Goal: Task Accomplishment & Management: Use online tool/utility

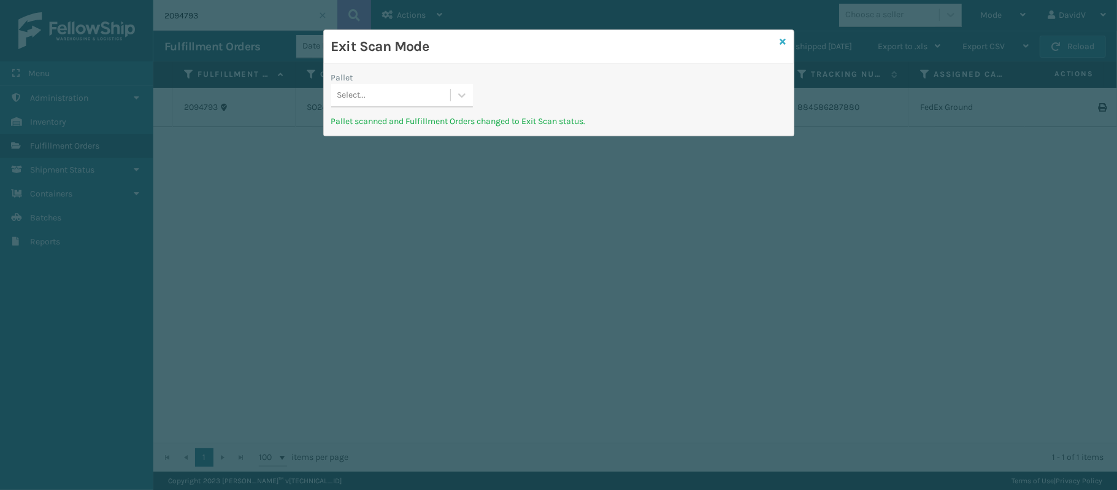
click at [783, 42] on icon at bounding box center [783, 41] width 6 height 9
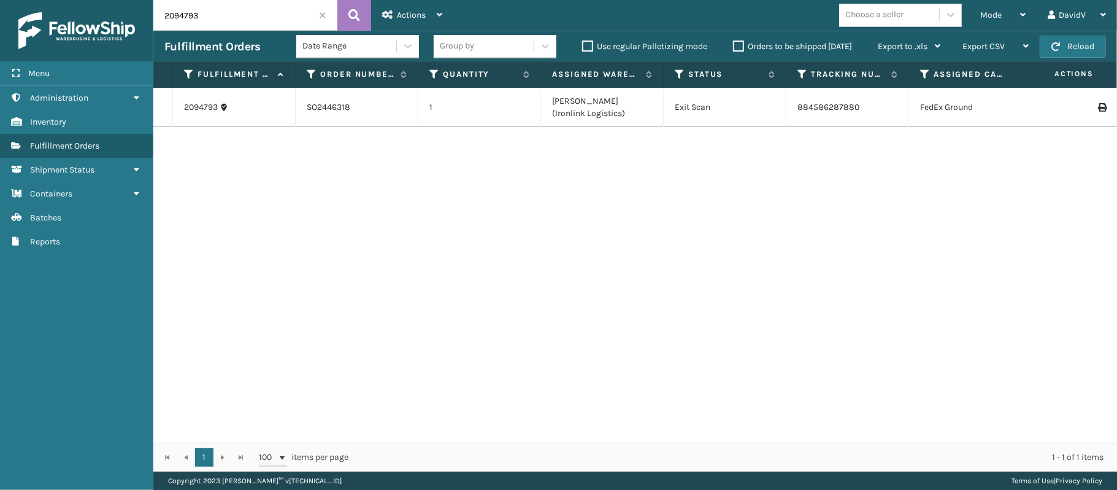
click at [319, 12] on span at bounding box center [322, 15] width 7 height 7
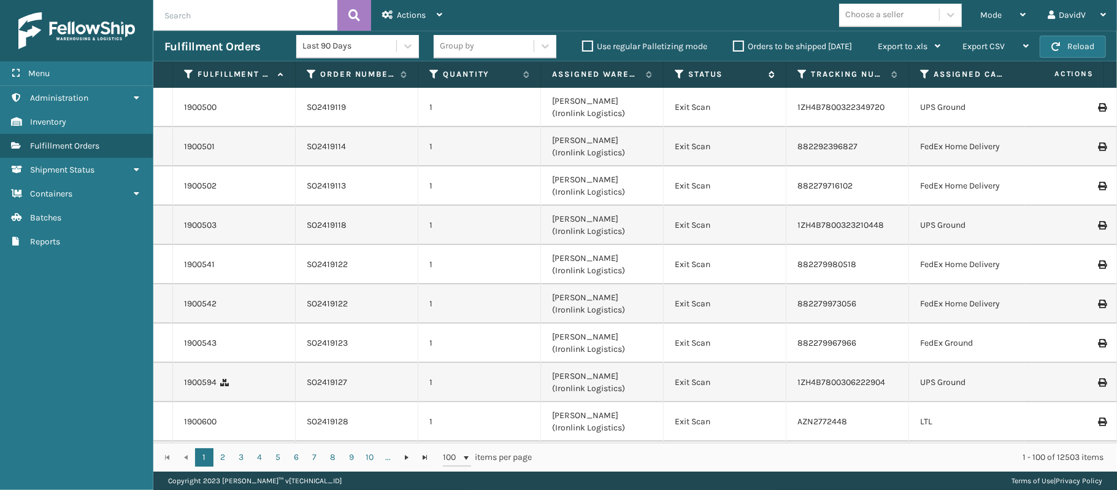
click at [679, 69] on icon at bounding box center [680, 74] width 10 height 11
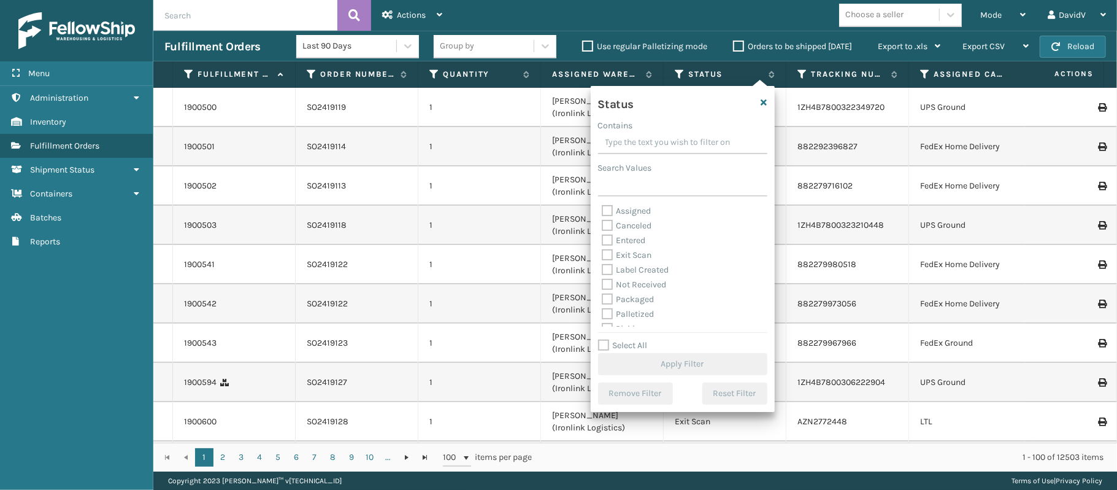
click at [634, 212] on label "Assigned" at bounding box center [627, 211] width 50 height 10
click at [602, 212] on input "Assigned" at bounding box center [602, 208] width 1 height 8
checkbox input "true"
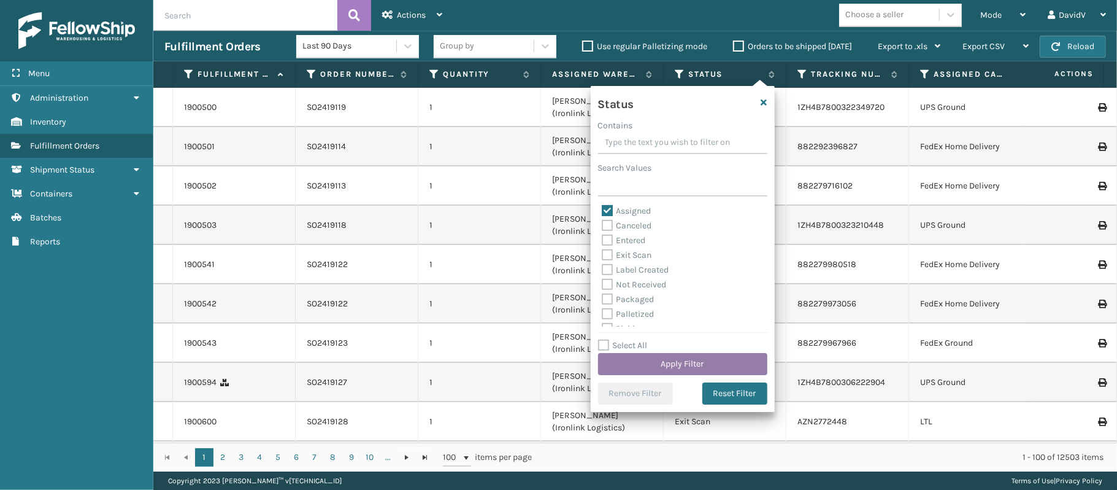
click at [671, 360] on button "Apply Filter" at bounding box center [682, 364] width 169 height 22
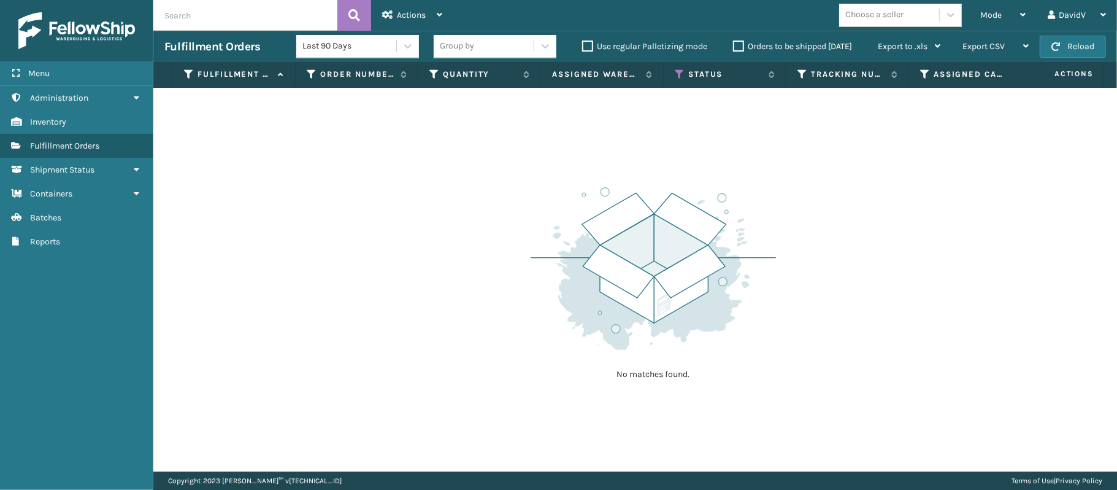
click at [737, 45] on label "Orders to be shipped [DATE]" at bounding box center [792, 46] width 119 height 10
click at [734, 45] on input "Orders to be shipped [DATE]" at bounding box center [733, 43] width 1 height 8
click at [737, 45] on label "Orders to be shipped [DATE]" at bounding box center [792, 46] width 119 height 10
click at [734, 45] on input "Orders to be shipped [DATE]" at bounding box center [733, 43] width 1 height 8
click at [1000, 20] on span "Mode" at bounding box center [990, 15] width 21 height 10
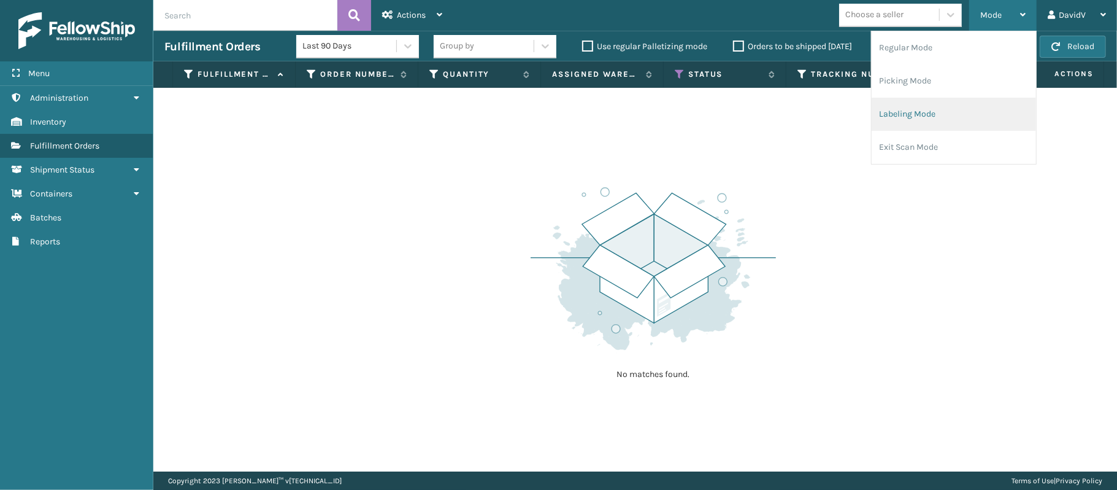
click at [902, 117] on li "Labeling Mode" at bounding box center [954, 114] width 164 height 33
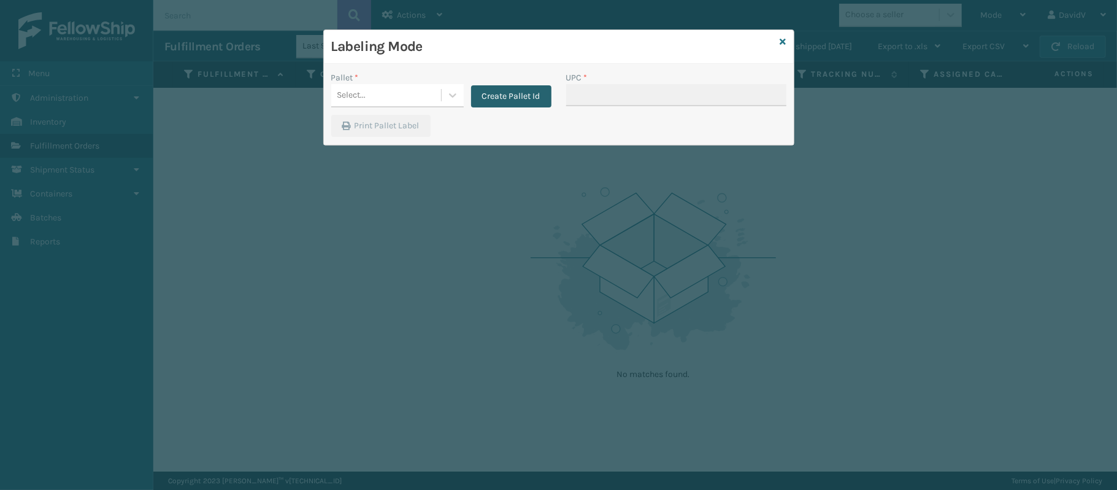
click at [512, 97] on button "Create Pallet Id" at bounding box center [511, 96] width 80 height 22
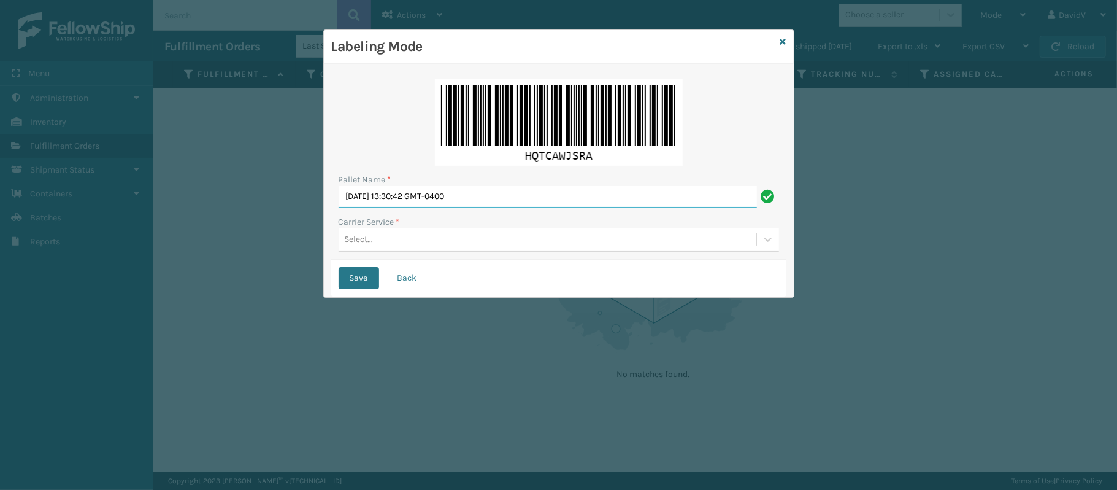
click at [483, 199] on input "[DATE] 13:30:42 GMT-0400" at bounding box center [548, 197] width 418 height 22
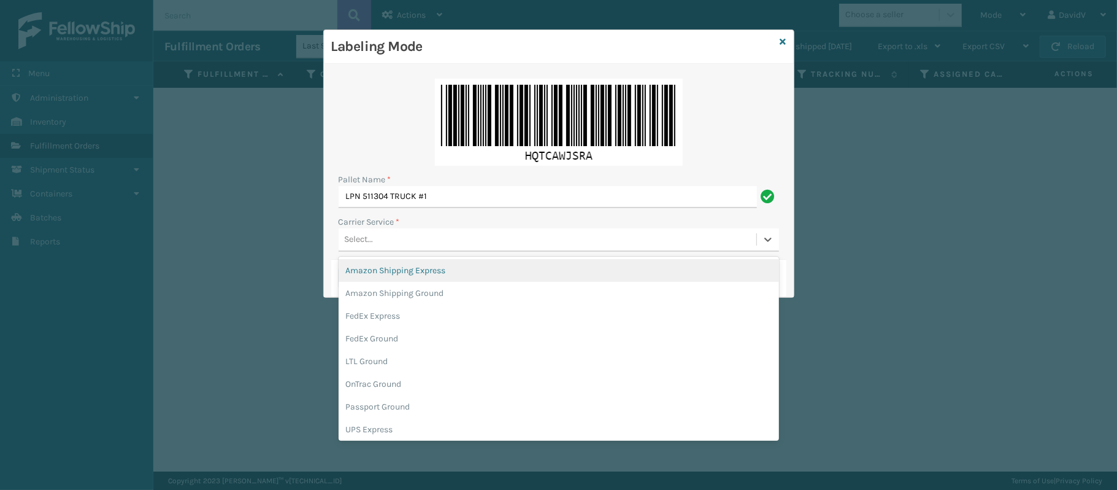
click at [390, 242] on div "Select..." at bounding box center [548, 239] width 418 height 20
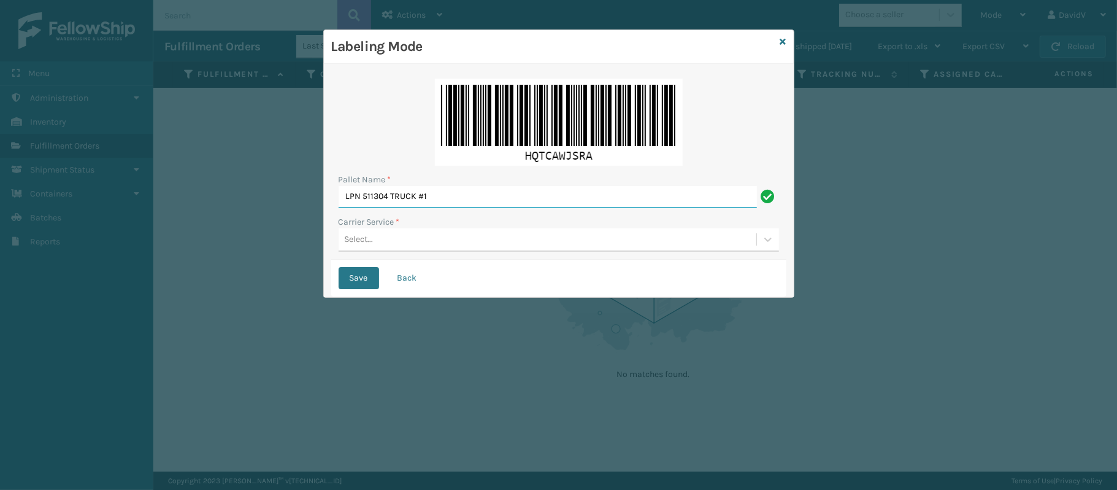
click at [431, 202] on input "LPN 511304 TRUCK #1" at bounding box center [548, 197] width 418 height 22
type input "LPN 511304"
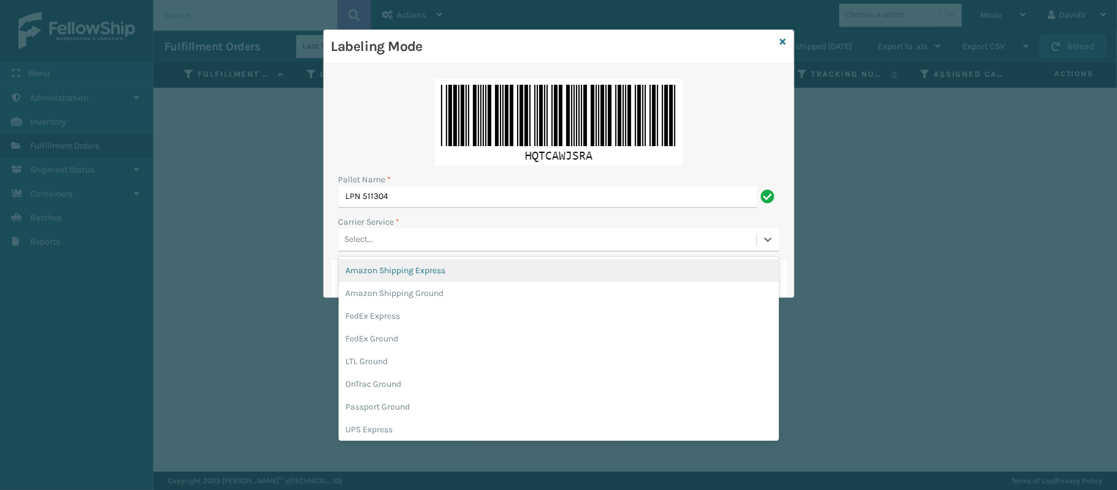
click at [371, 234] on div "Select..." at bounding box center [359, 239] width 29 height 13
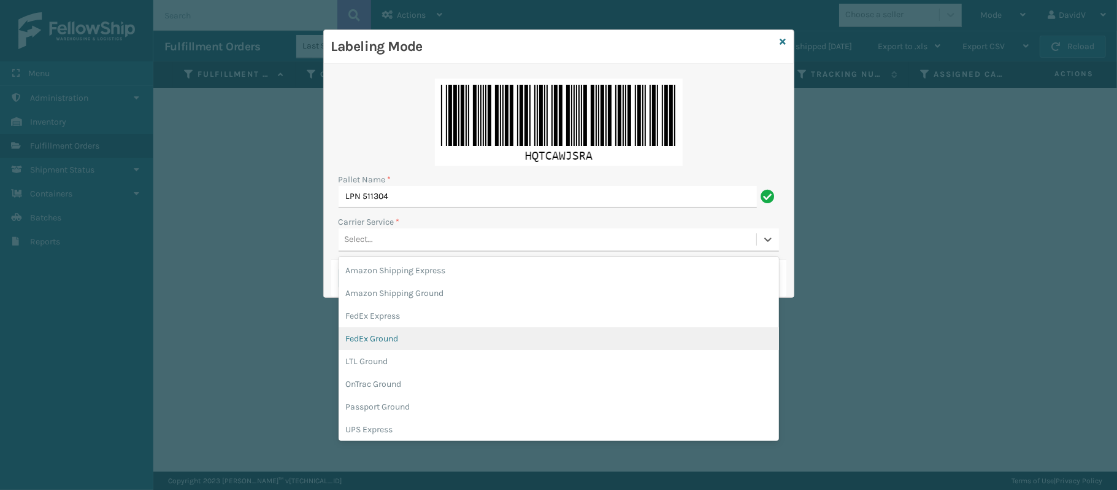
click at [359, 341] on div "FedEx Ground" at bounding box center [559, 338] width 441 height 23
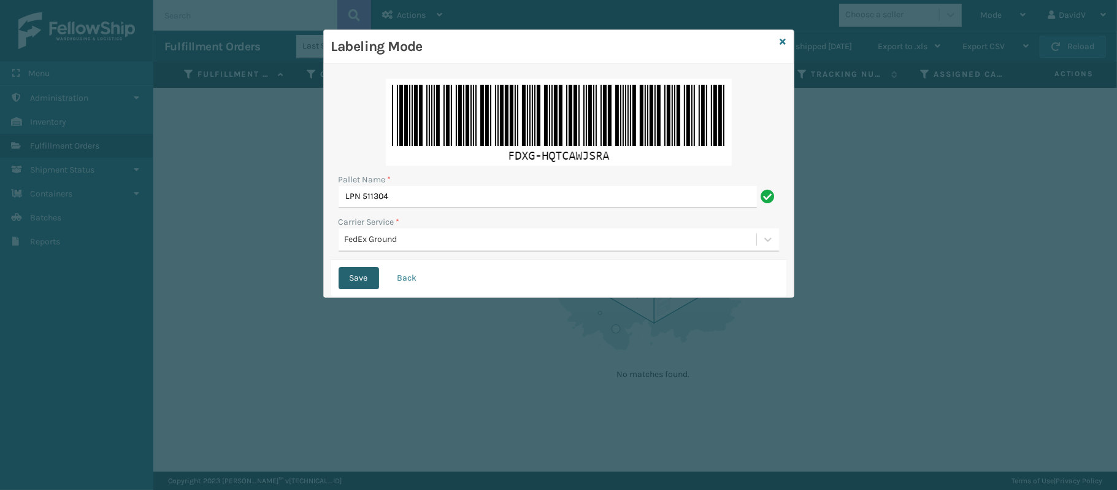
click at [344, 285] on button "Save" at bounding box center [359, 278] width 40 height 22
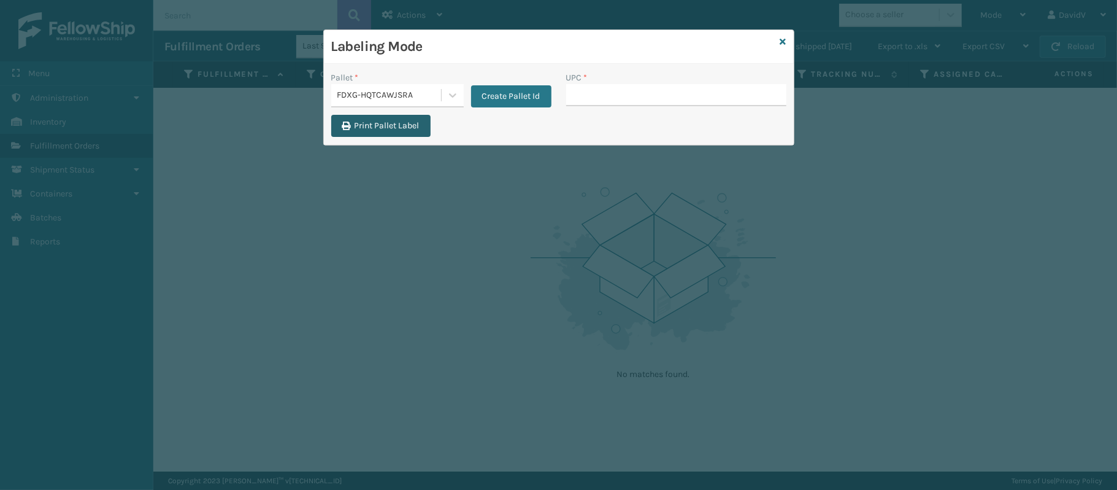
click at [407, 131] on button "Print Pallet Label" at bounding box center [380, 126] width 99 height 22
click at [712, 242] on div "Labeling Mode Pallet * FDXG-HQTCAWJSRA Create Pallet Id UPC * Print Pallet Label" at bounding box center [558, 245] width 1117 height 490
click at [607, 96] on input "UPC *" at bounding box center [676, 95] width 220 height 22
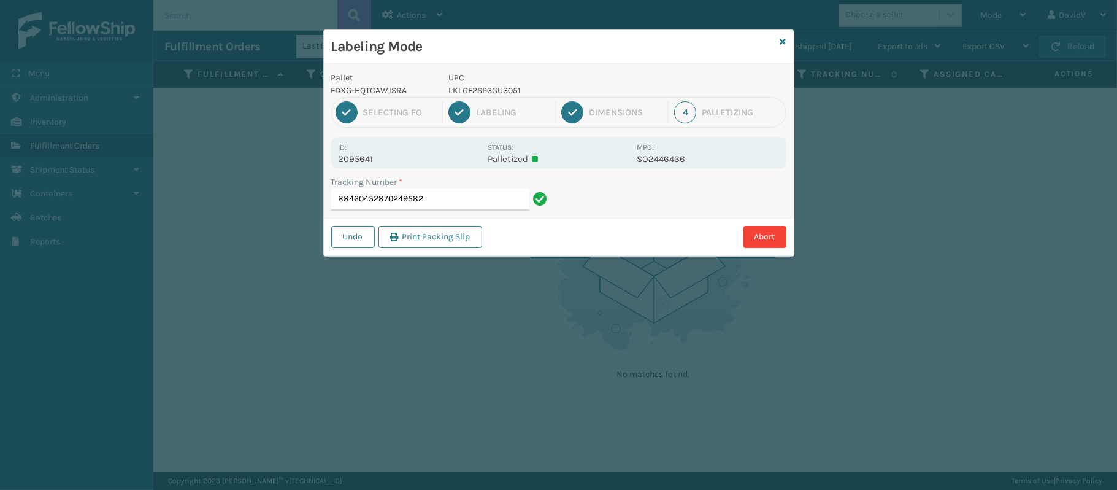
type input "88460452870249582"
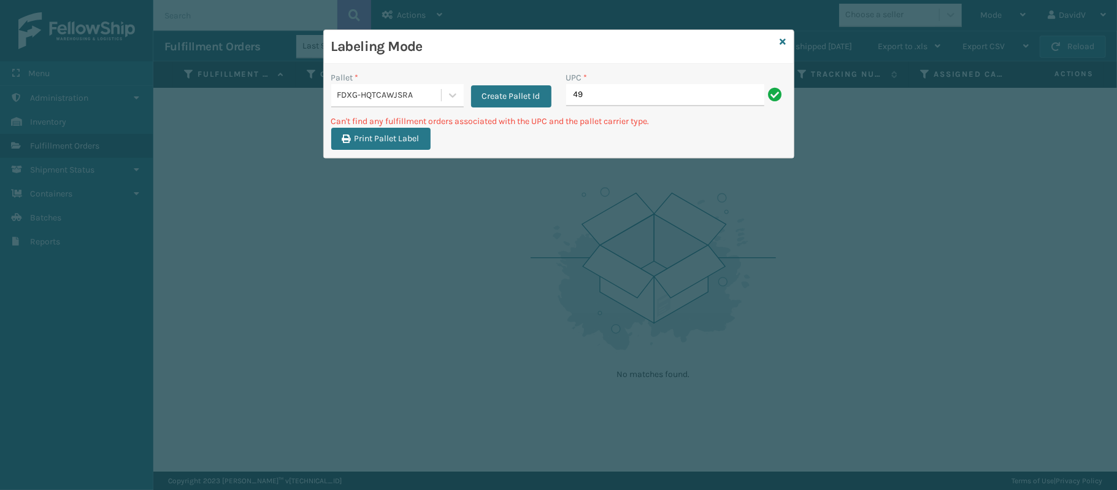
type input "4"
type input "113A016BLK"
type input "133A016BLK"
type input "4"
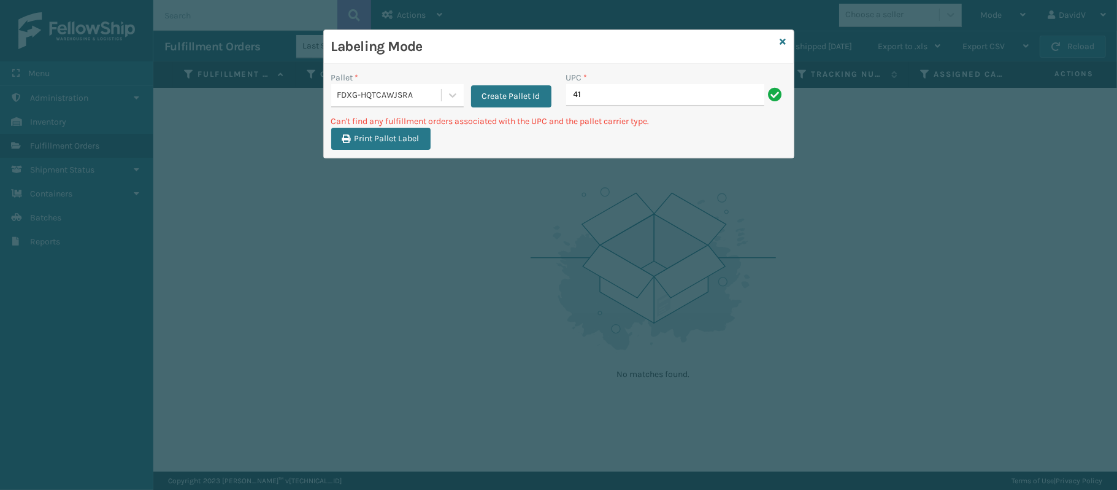
type input "4"
type input "133A016BLK"
type input "4"
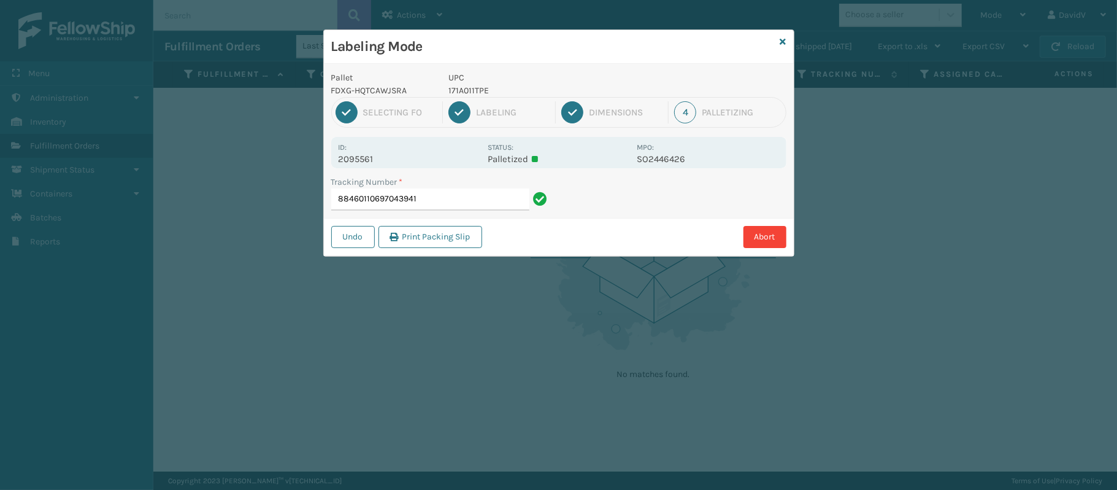
type input "88460110697043941"
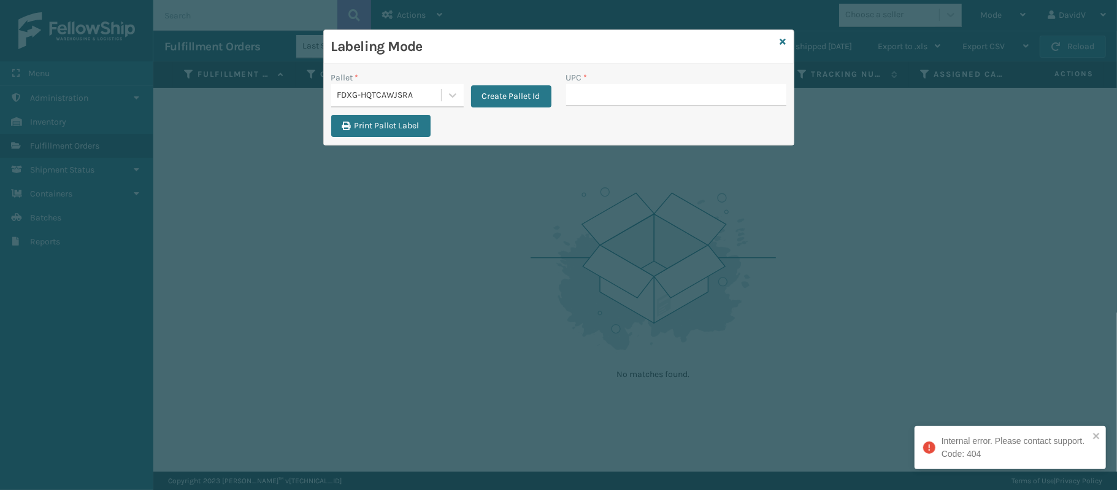
click at [980, 385] on div "Labeling Mode Pallet * FDXG-HQTCAWJSRA Create Pallet Id UPC * Print Pallet Label" at bounding box center [558, 245] width 1117 height 490
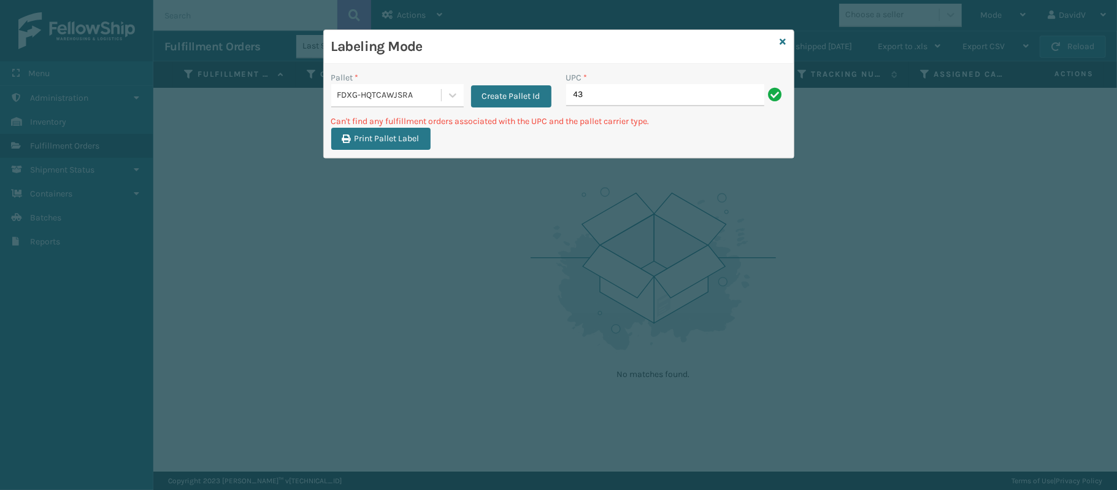
type input "4"
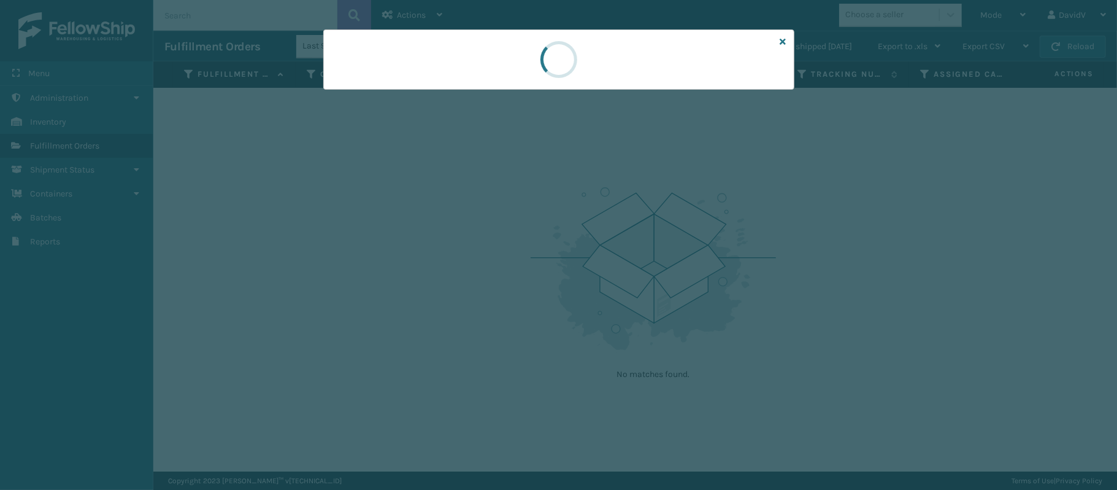
click at [980, 385] on div at bounding box center [558, 245] width 1117 height 490
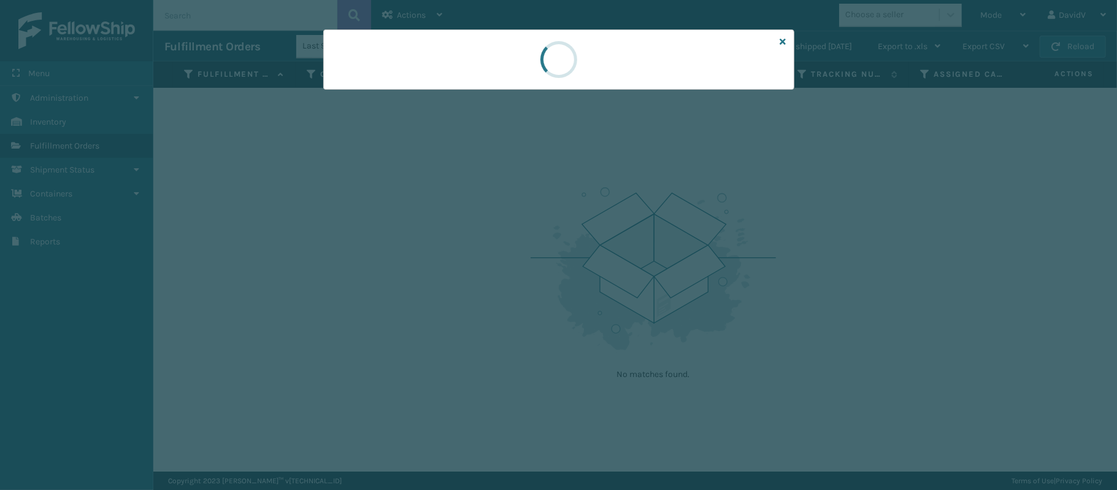
click at [980, 385] on div at bounding box center [558, 245] width 1117 height 490
drag, startPoint x: 980, startPoint y: 385, endPoint x: 945, endPoint y: 512, distance: 131.1
click at [945, 489] on html "Menu Administration Inventory Fulfillment Orders Shipment Status Containers Bat…" at bounding box center [558, 245] width 1117 height 490
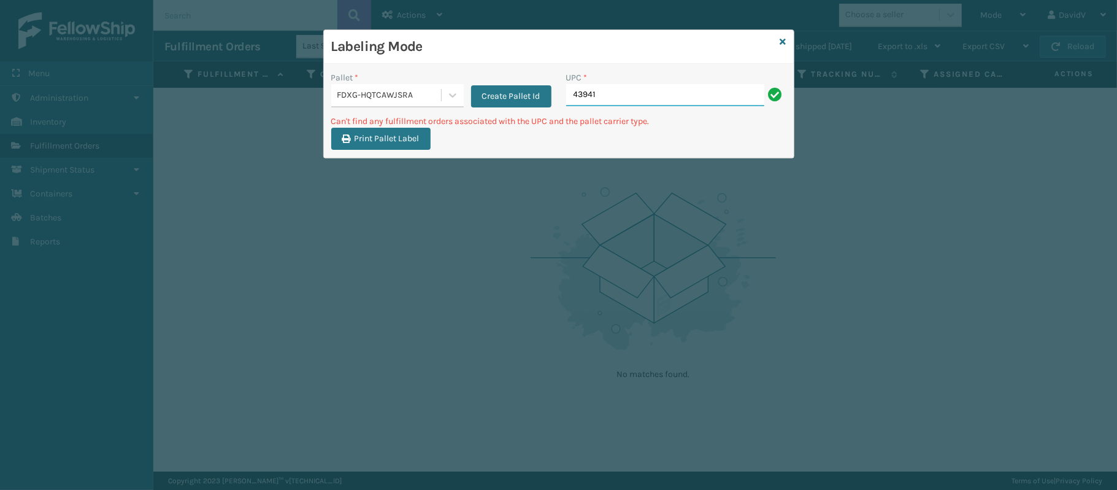
click at [632, 86] on input "43941" at bounding box center [665, 95] width 198 height 22
type input "171A011TPE"
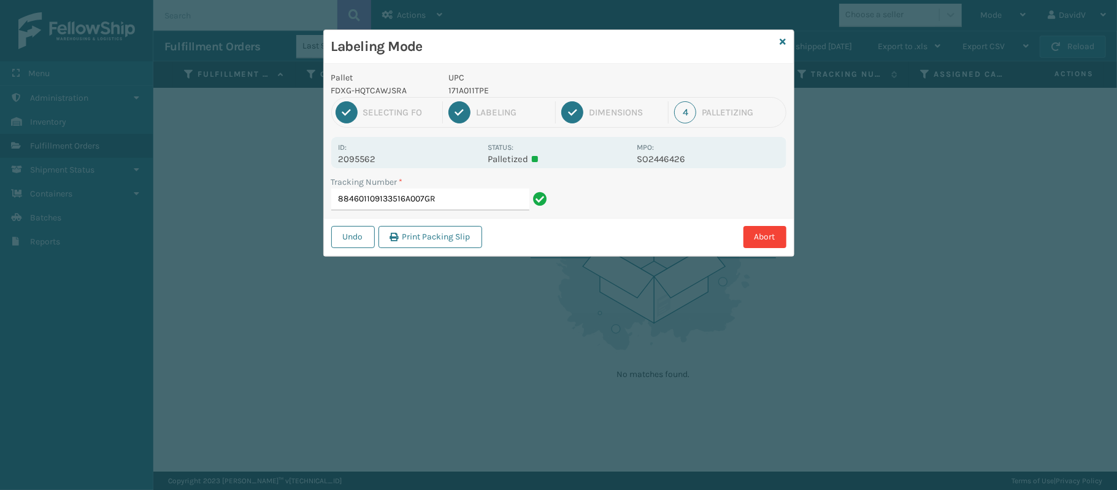
type input "884601109133516A007GRN"
click at [783, 39] on icon at bounding box center [783, 41] width 6 height 9
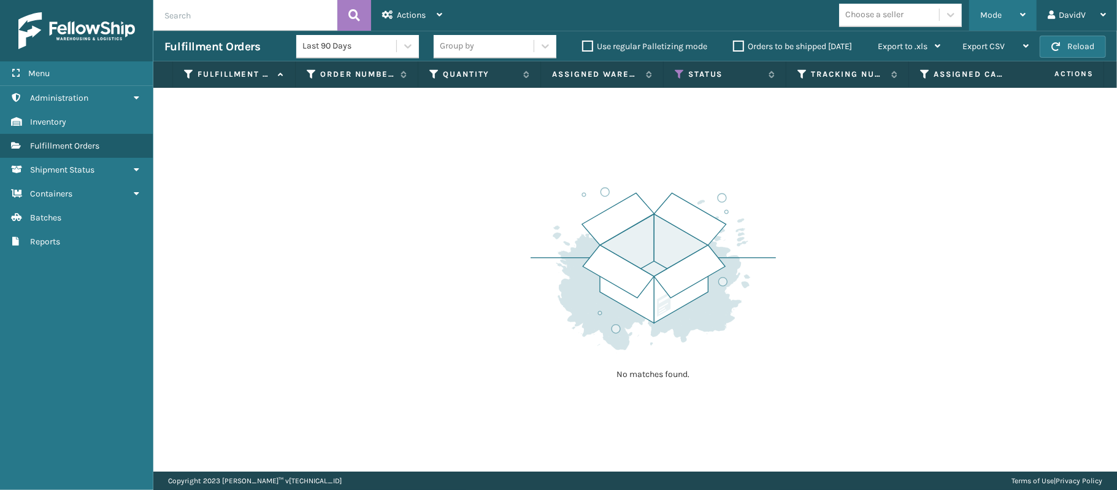
click at [996, 15] on span "Mode" at bounding box center [990, 15] width 21 height 10
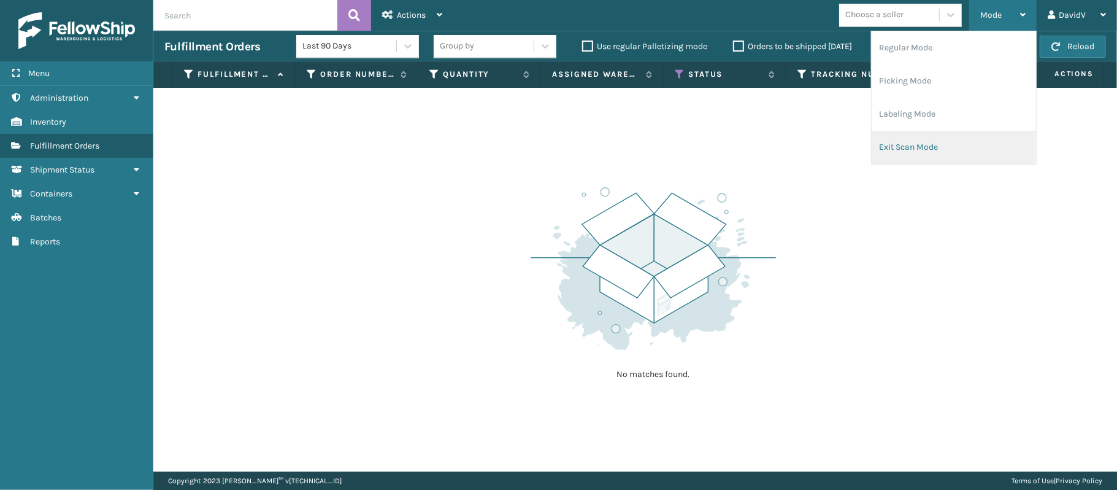
click at [904, 138] on li "Exit Scan Mode" at bounding box center [954, 147] width 164 height 33
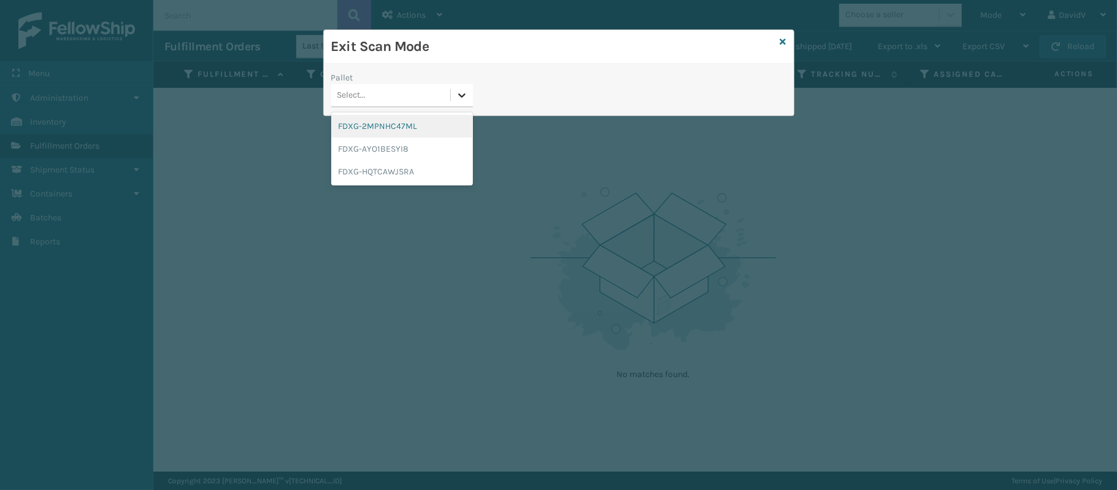
click at [460, 98] on icon at bounding box center [462, 95] width 12 height 12
click at [418, 171] on div "FDXG-HQTCAWJSRA" at bounding box center [402, 171] width 142 height 23
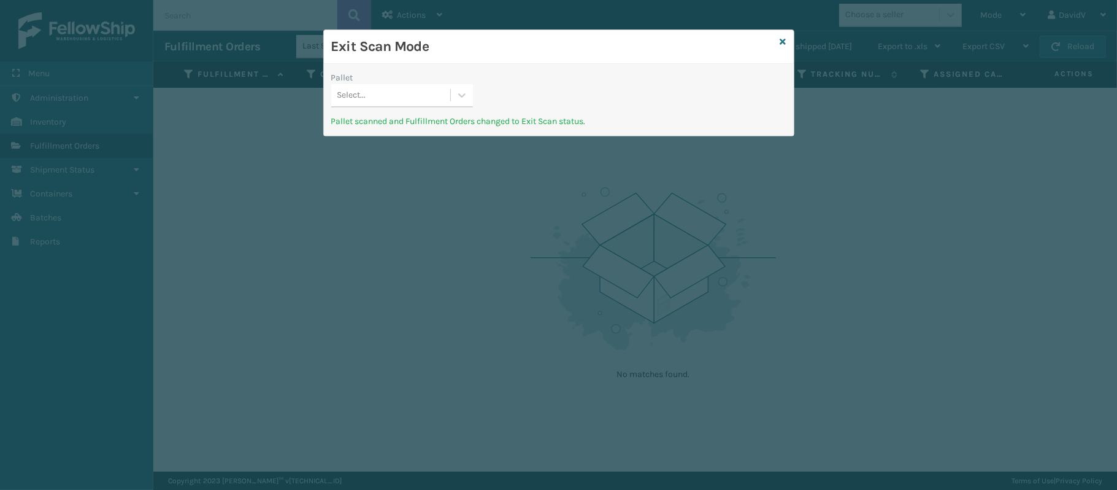
click at [787, 48] on div "Exit Scan Mode" at bounding box center [559, 47] width 470 height 34
click at [783, 38] on icon at bounding box center [783, 41] width 6 height 9
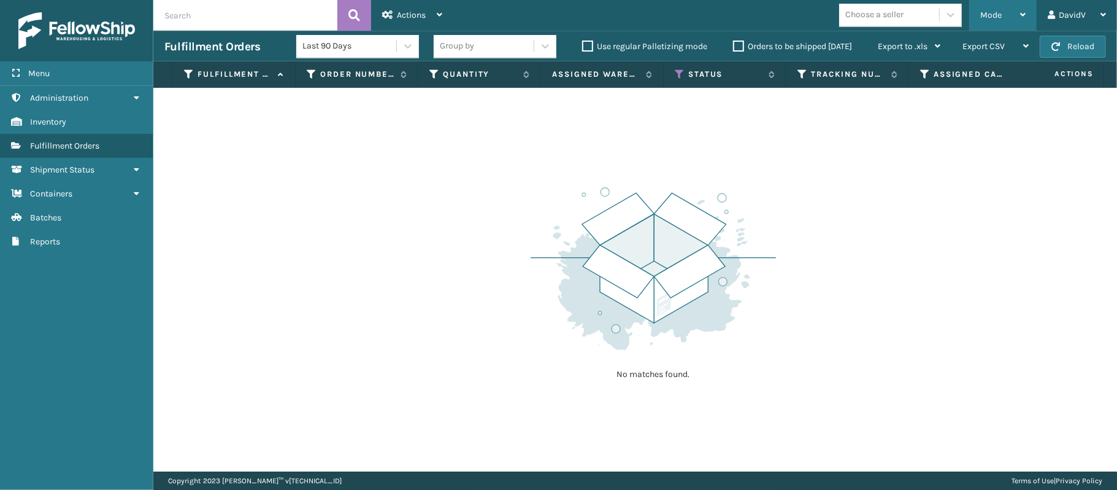
click at [1012, 17] on div "Mode" at bounding box center [1002, 15] width 45 height 31
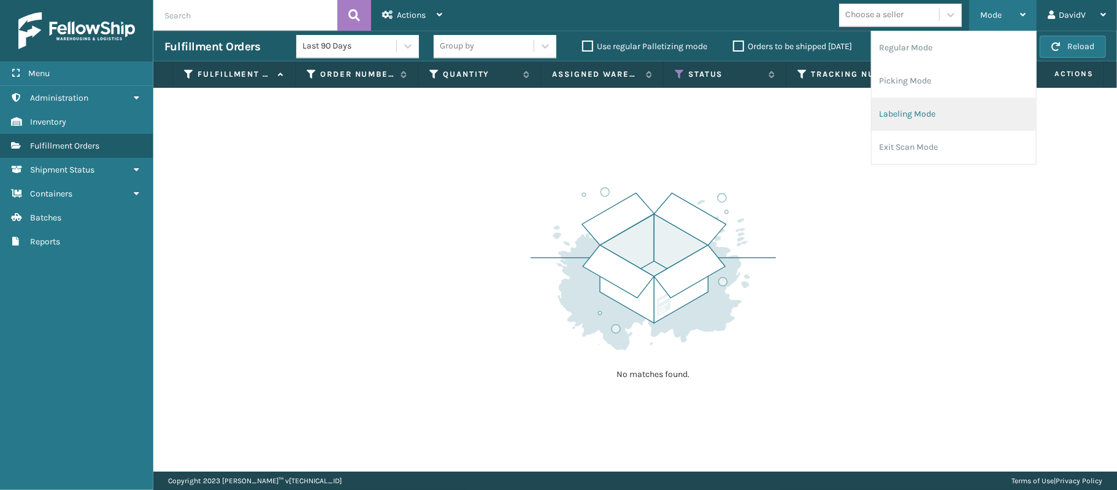
click at [902, 113] on li "Labeling Mode" at bounding box center [954, 114] width 164 height 33
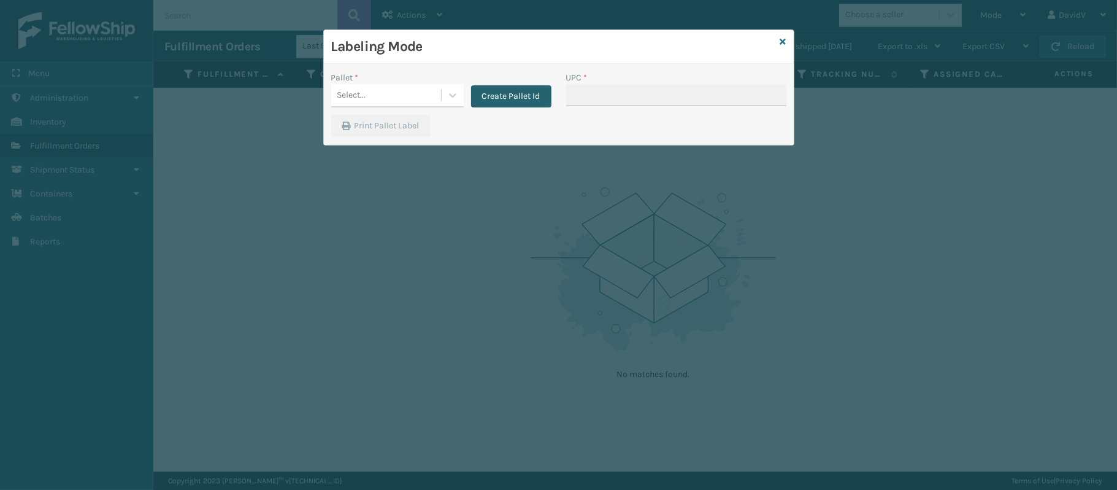
click at [518, 97] on button "Create Pallet Id" at bounding box center [511, 96] width 80 height 22
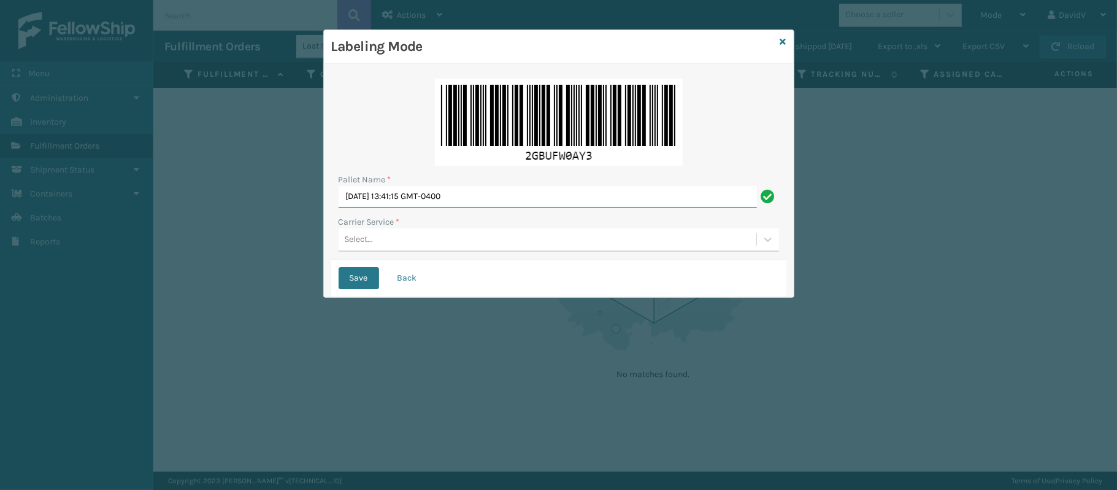
click at [429, 195] on input "[DATE] 13:41:15 GMT-0400" at bounding box center [548, 197] width 418 height 22
type input "LPN 511303"
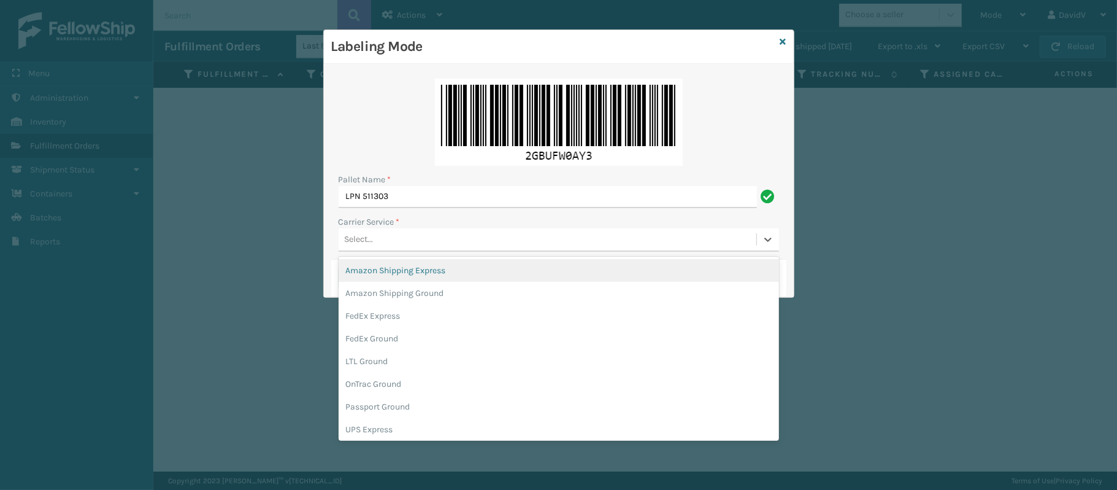
click at [373, 249] on div "Select..." at bounding box center [548, 239] width 418 height 20
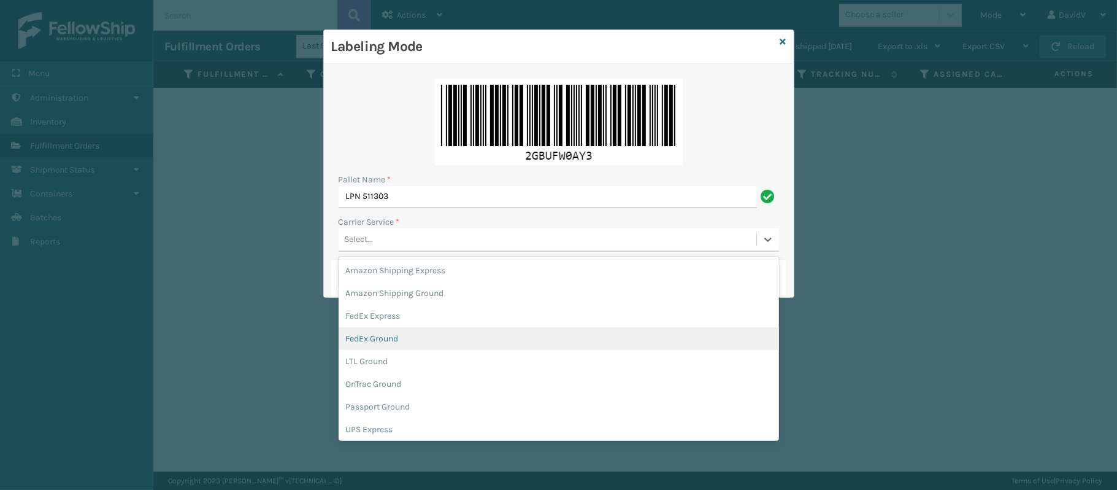
click at [369, 341] on div "FedEx Ground" at bounding box center [559, 338] width 441 height 23
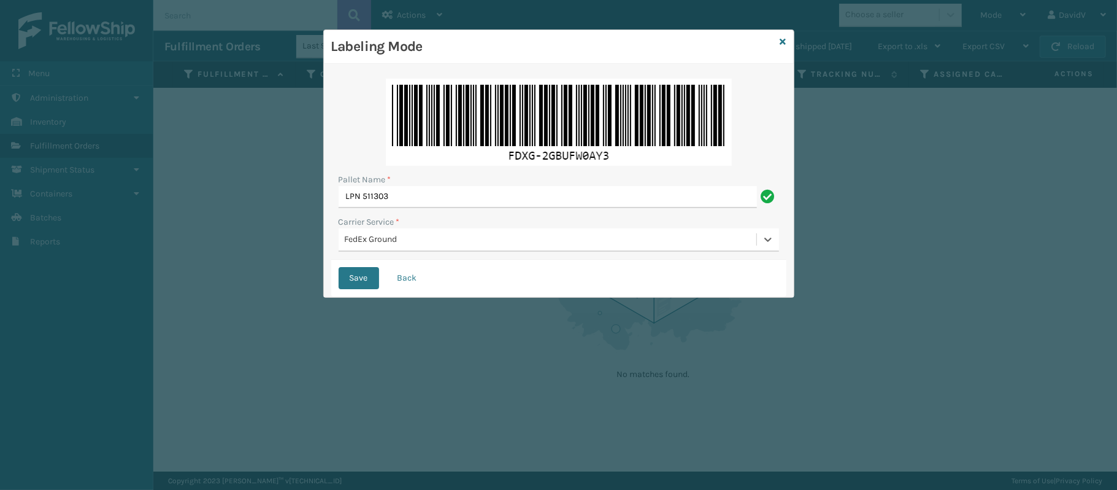
click at [369, 341] on div "Labeling Mode Pallet Name * LPN 511303 Carrier Service * option FedEx Ground, s…" at bounding box center [558, 245] width 1117 height 490
click at [361, 282] on button "Save" at bounding box center [359, 278] width 40 height 22
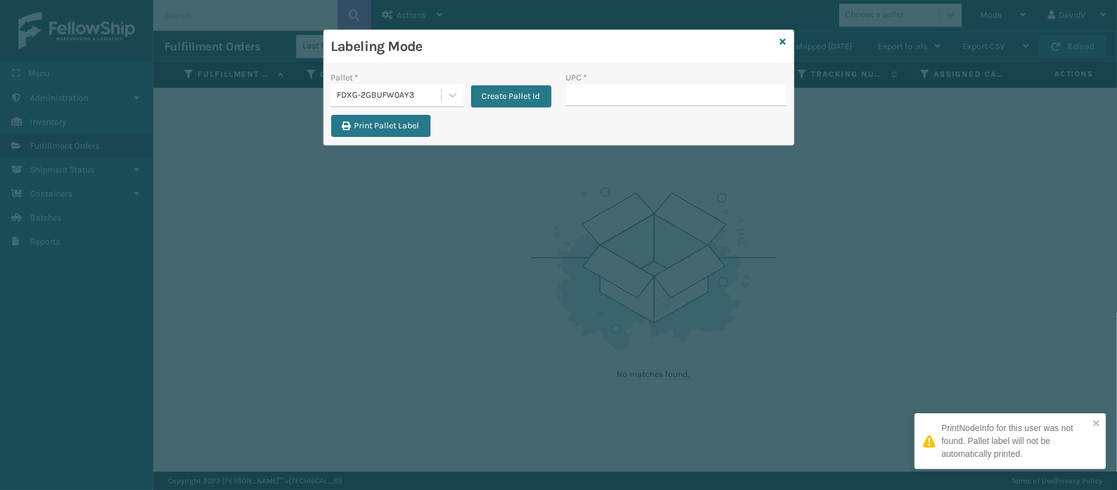
click at [609, 91] on input "UPC *" at bounding box center [676, 95] width 220 height 22
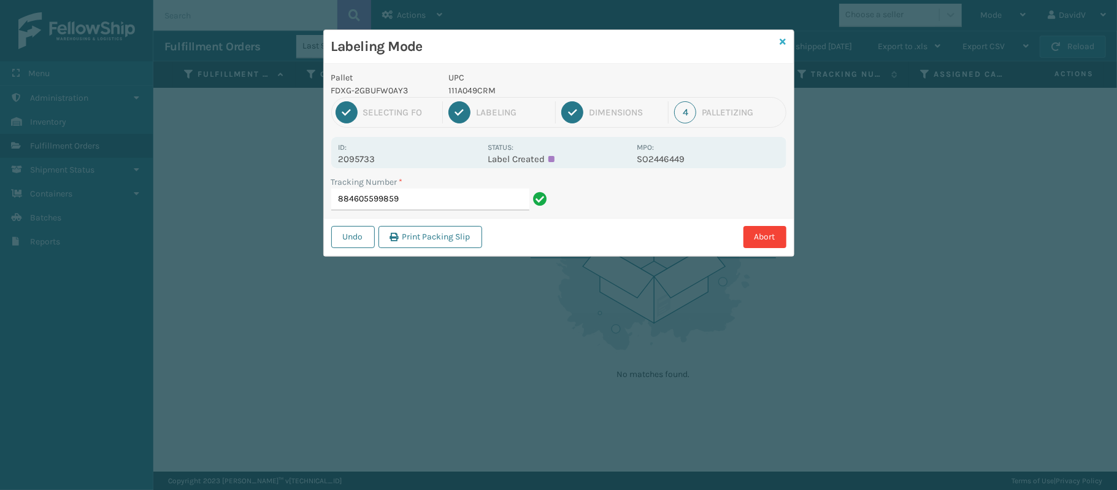
click at [784, 42] on icon at bounding box center [783, 41] width 6 height 9
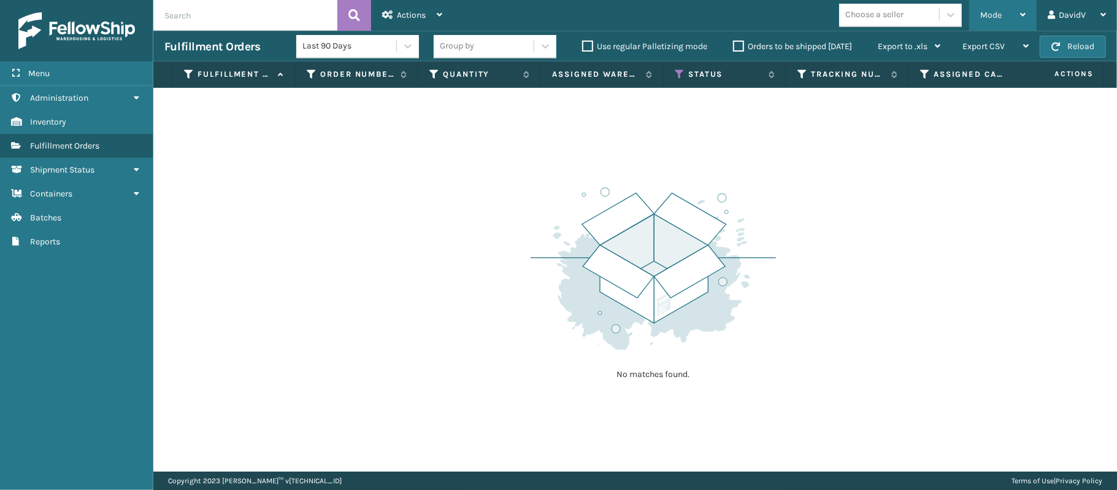
click at [1011, 15] on div "Mode" at bounding box center [1002, 15] width 45 height 31
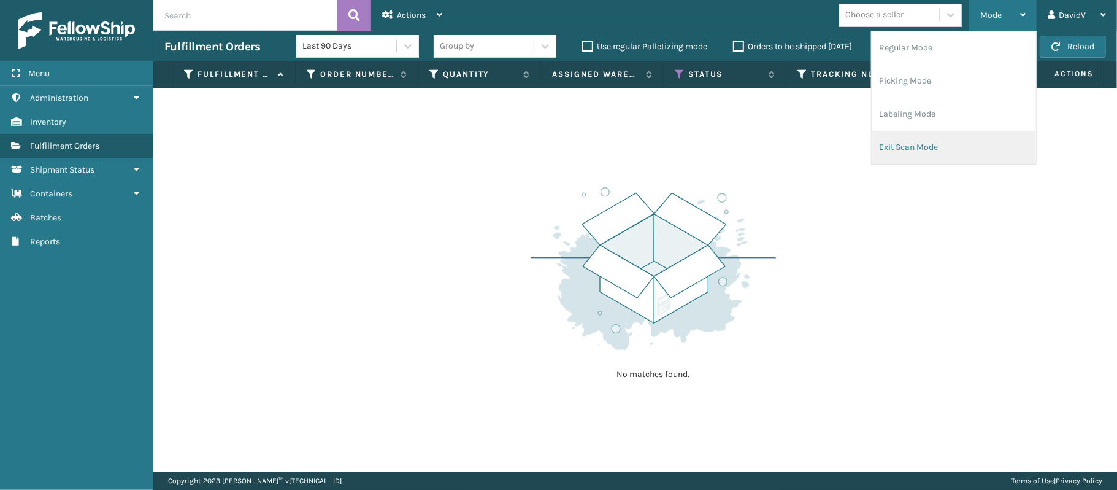
click at [885, 148] on li "Exit Scan Mode" at bounding box center [954, 147] width 164 height 33
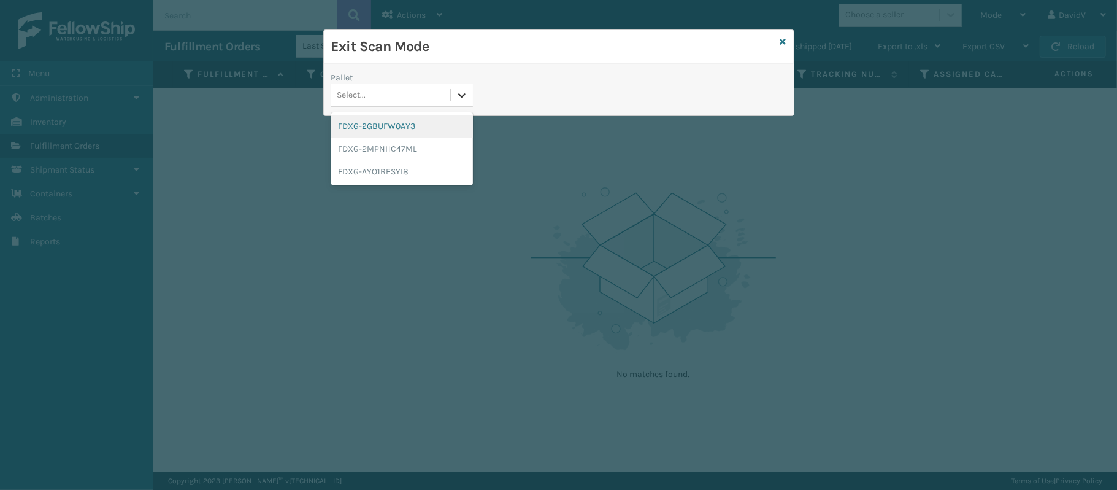
click at [456, 99] on icon at bounding box center [462, 95] width 12 height 12
click at [398, 174] on div "FDXG-AYO1BESYI8" at bounding box center [402, 171] width 142 height 23
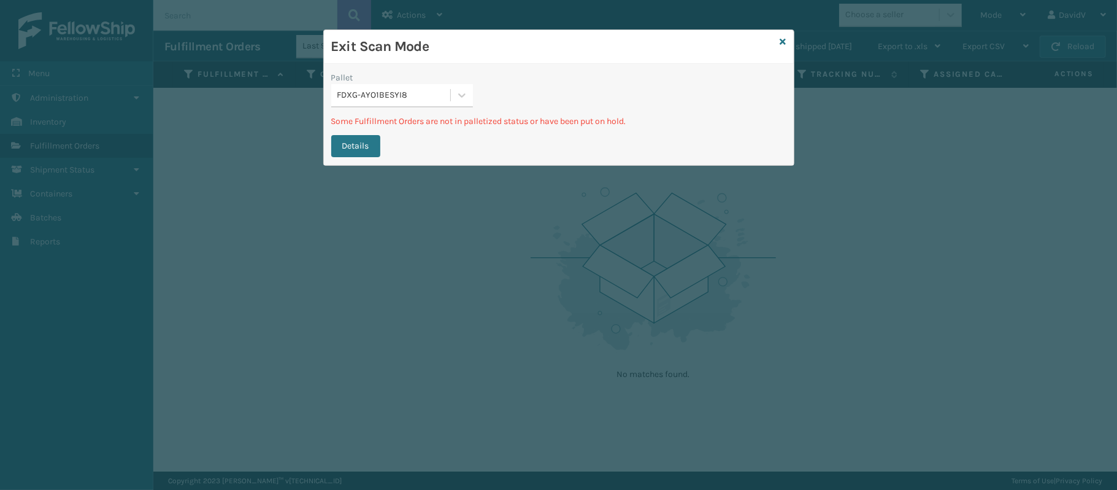
click at [474, 97] on div "Pallet FDXG-AYO1BESYI8" at bounding box center [402, 93] width 156 height 44
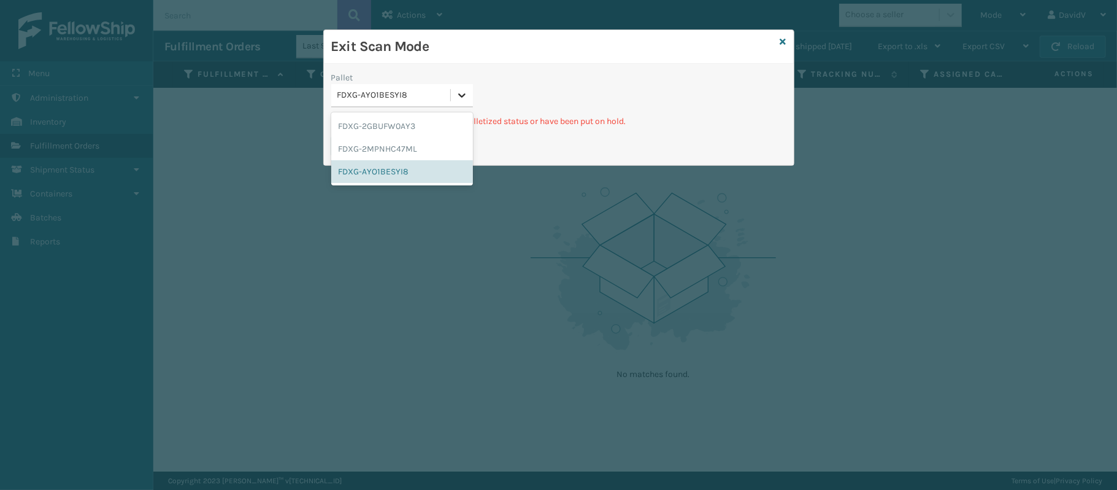
click at [465, 96] on icon at bounding box center [462, 95] width 12 height 12
click at [415, 158] on div "FDXG-2MPNHC47ML" at bounding box center [402, 148] width 142 height 23
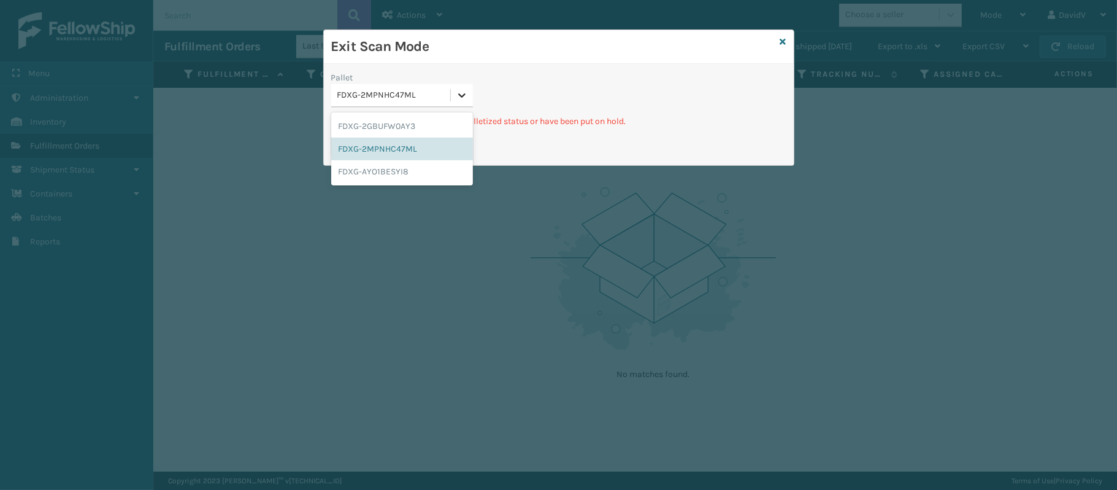
click at [462, 88] on div at bounding box center [462, 95] width 22 height 22
click at [415, 131] on div "FDXG-2GBUFW0AY3" at bounding box center [402, 126] width 142 height 23
